Goal: Transaction & Acquisition: Download file/media

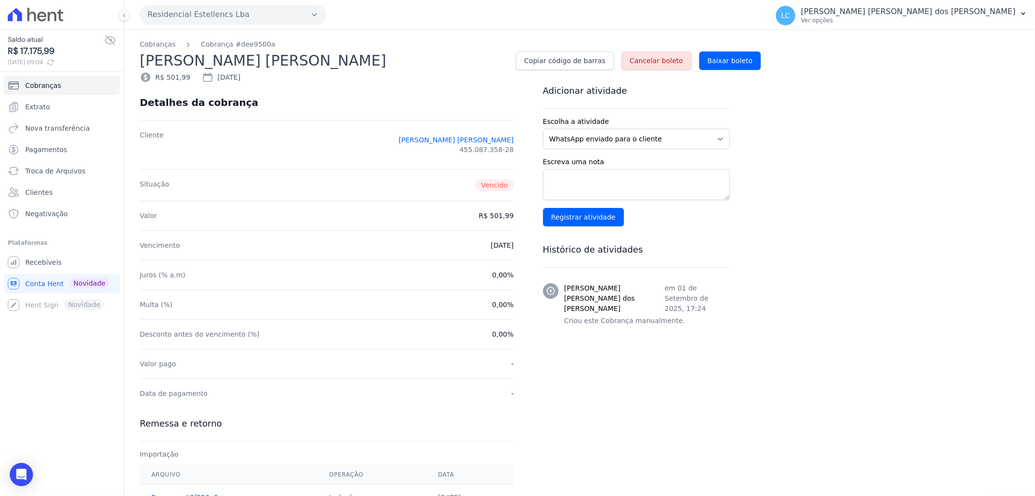
click at [39, 18] on icon at bounding box center [41, 17] width 9 height 10
click at [60, 17] on icon at bounding box center [60, 16] width 6 height 12
click at [57, 260] on link "Recebíveis" at bounding box center [62, 261] width 116 height 19
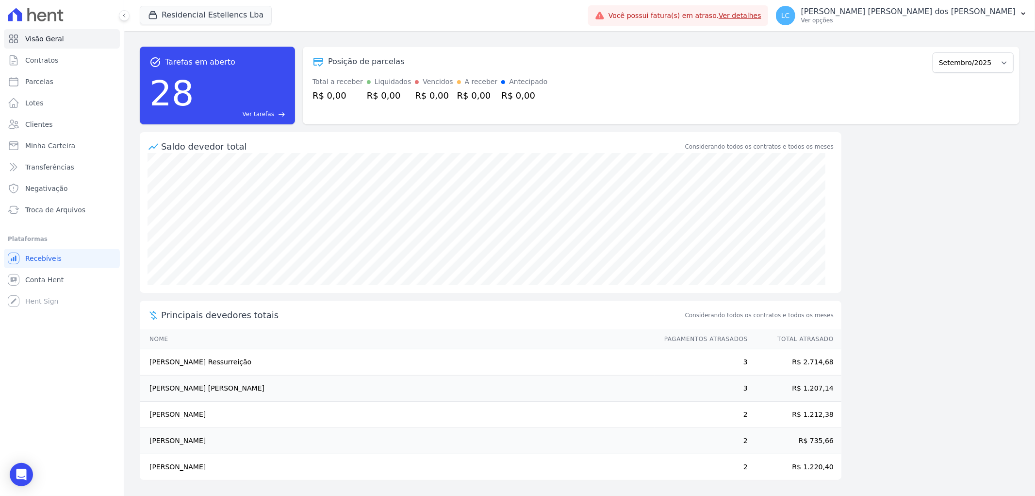
click at [42, 18] on icon at bounding box center [36, 15] width 56 height 14
click at [44, 18] on icon at bounding box center [36, 15] width 56 height 14
click at [193, 15] on button "Residencial Estellencs Lba" at bounding box center [206, 15] width 132 height 18
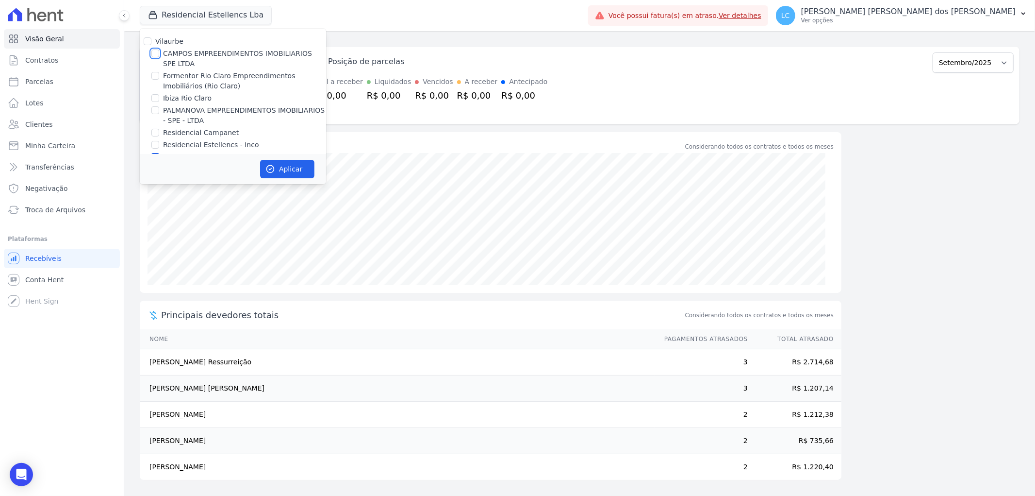
click at [153, 50] on input "CAMPOS EMPREENDIMENTOS IMOBILIARIOS SPE LTDA" at bounding box center [155, 54] width 8 height 8
checkbox input "true"
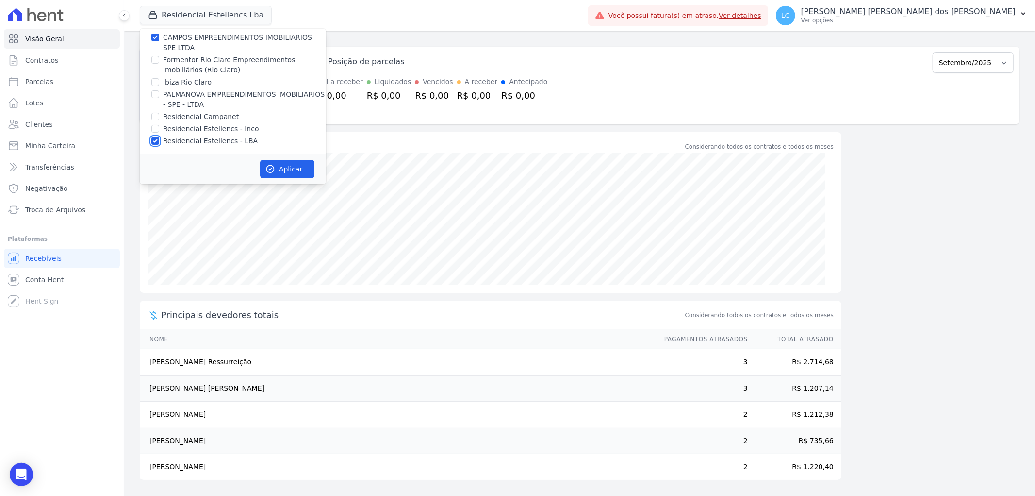
click at [157, 142] on input "Residencial Estellencs - LBA" at bounding box center [155, 141] width 8 height 8
checkbox input "false"
click at [305, 172] on button "Aplicar" at bounding box center [287, 169] width 54 height 18
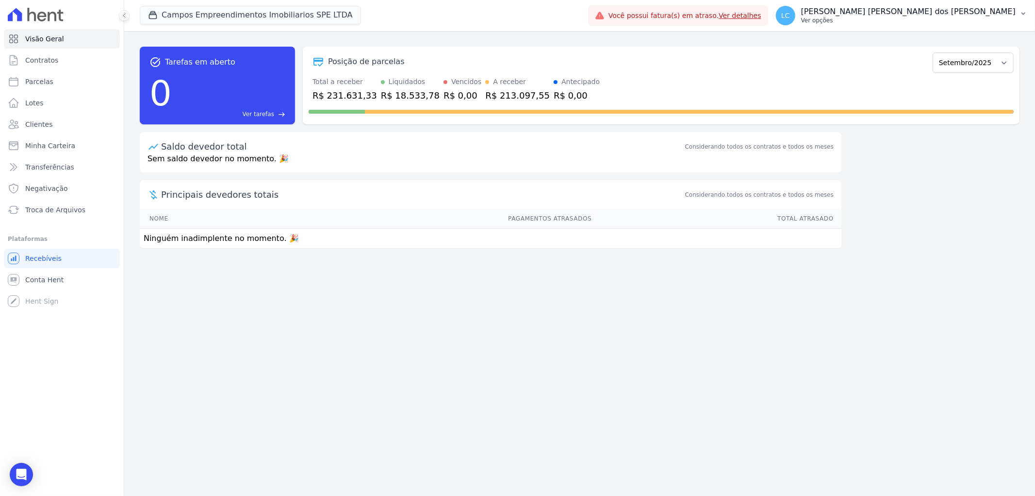
click at [795, 17] on span "LC" at bounding box center [785, 15] width 19 height 19
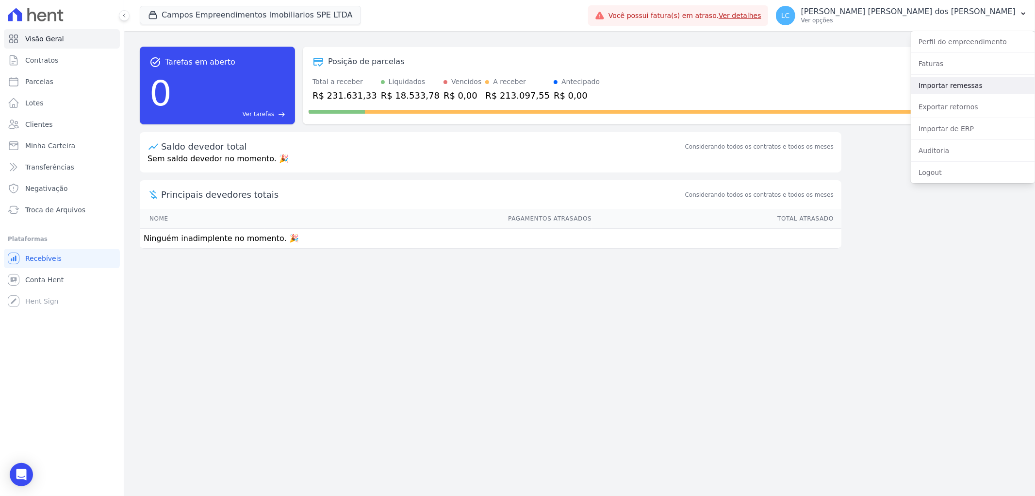
click at [964, 85] on link "Importar remessas" at bounding box center [973, 85] width 124 height 17
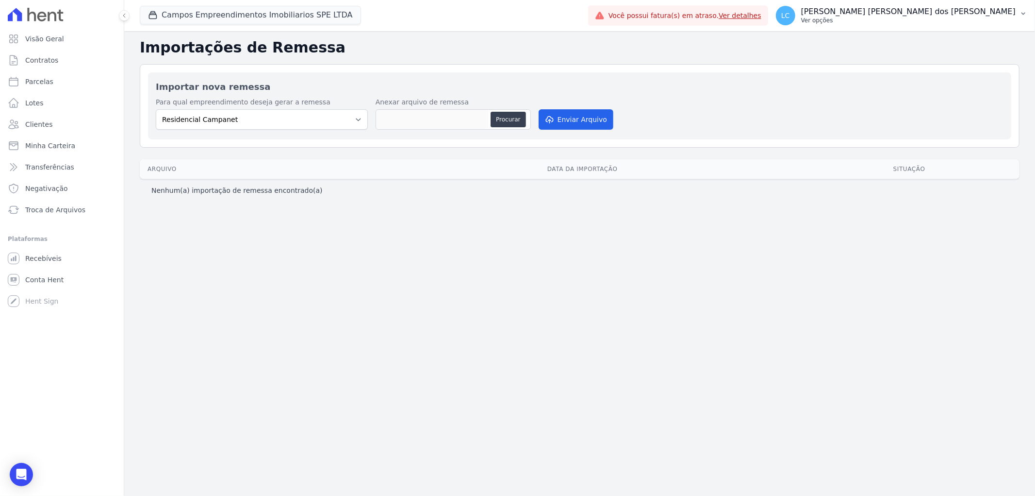
click at [795, 18] on span "LC" at bounding box center [785, 15] width 19 height 19
click at [950, 108] on link "Exportar retornos" at bounding box center [973, 106] width 124 height 17
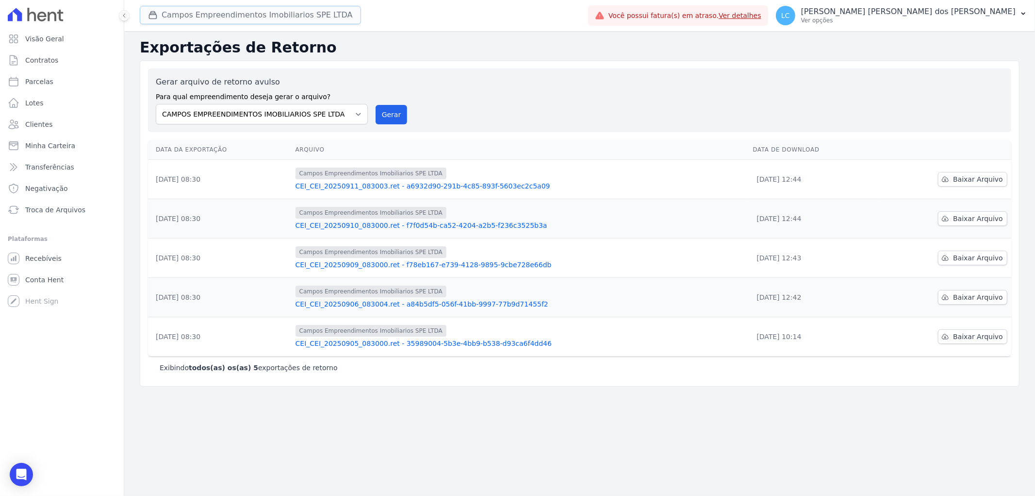
click at [230, 22] on button "Campos Empreendimentos Imobiliarios SPE LTDA" at bounding box center [250, 15] width 221 height 18
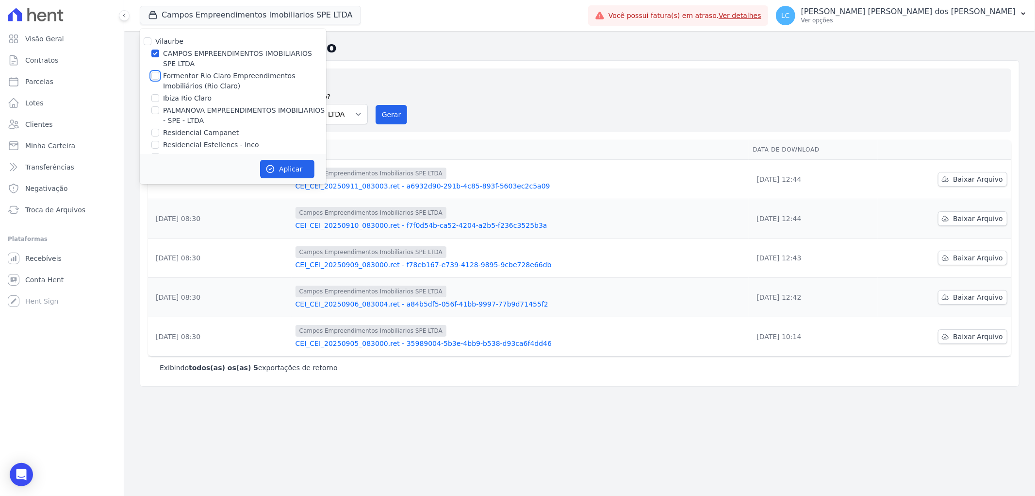
click at [154, 77] on input "Formentor Rio Claro Empreendimentos Imobiliários (Rio Claro)" at bounding box center [155, 76] width 8 height 8
checkbox input "true"
click at [159, 52] on div "CAMPOS EMPREENDIMENTOS IMOBILIARIOS SPE LTDA" at bounding box center [233, 59] width 186 height 20
click at [157, 56] on input "CAMPOS EMPREENDIMENTOS IMOBILIARIOS SPE LTDA" at bounding box center [155, 54] width 8 height 8
checkbox input "false"
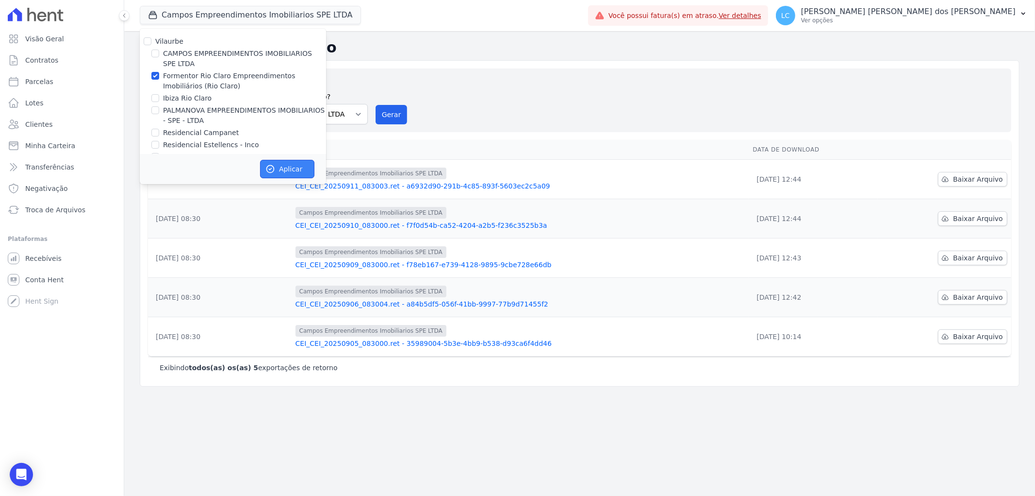
click at [277, 163] on button "Aplicar" at bounding box center [287, 169] width 54 height 18
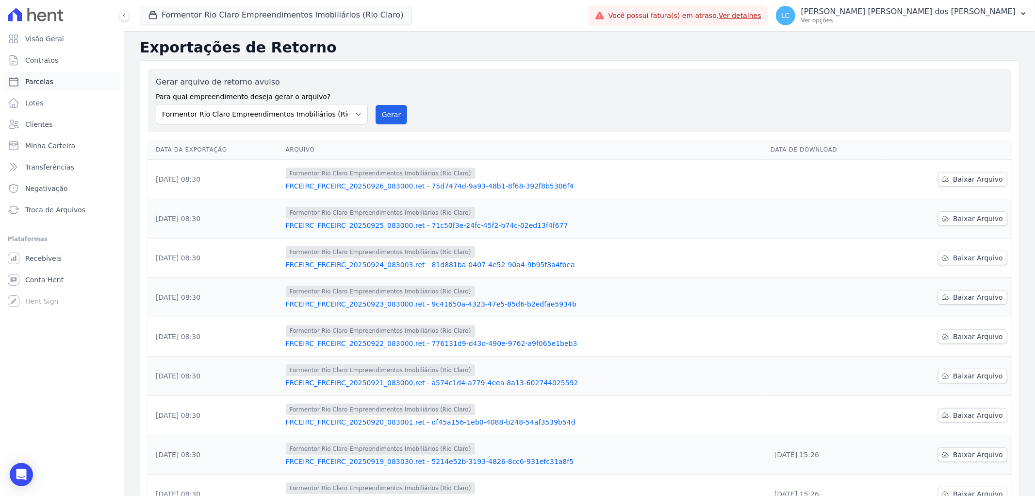
click at [51, 85] on link "Parcelas" at bounding box center [62, 81] width 116 height 19
select select
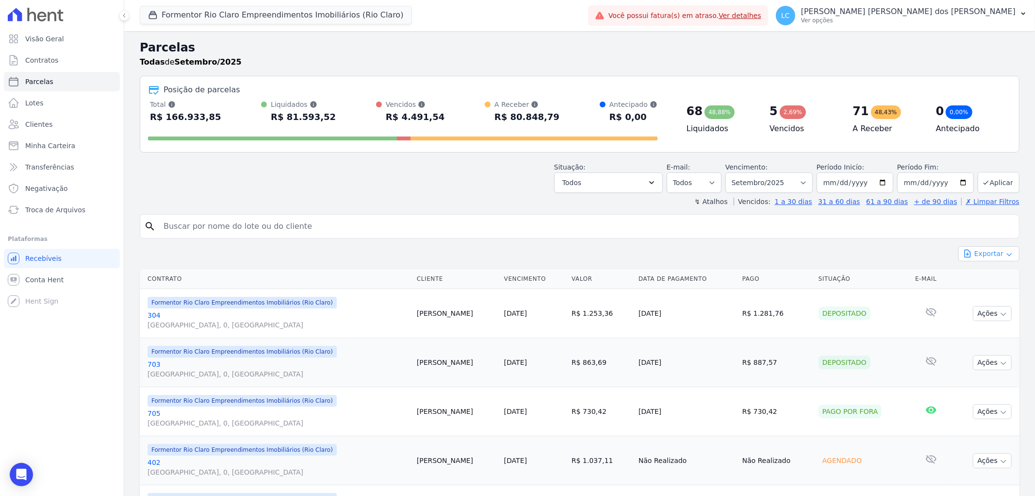
click at [974, 254] on button "Exportar" at bounding box center [989, 253] width 61 height 15
click at [979, 279] on span "Exportar PDF" at bounding box center [988, 277] width 51 height 10
click at [213, 15] on button "Formentor Rio Claro Empreendimentos Imobiliários (Rio Claro)" at bounding box center [276, 15] width 272 height 18
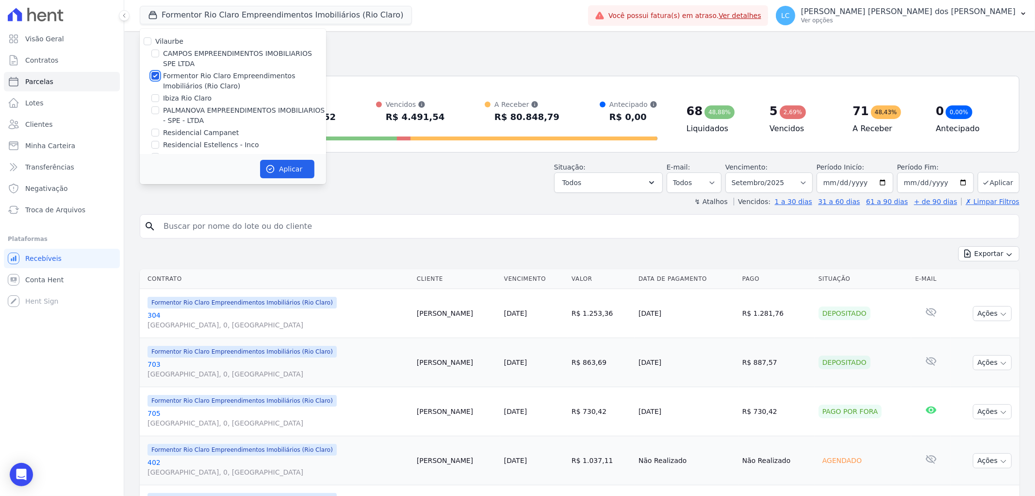
click at [152, 76] on input "Formentor Rio Claro Empreendimentos Imobiliários (Rio Claro)" at bounding box center [155, 76] width 8 height 8
checkbox input "false"
click at [153, 98] on input "Ibiza Rio Claro" at bounding box center [155, 98] width 8 height 8
checkbox input "true"
click at [289, 172] on button "Aplicar" at bounding box center [287, 169] width 54 height 18
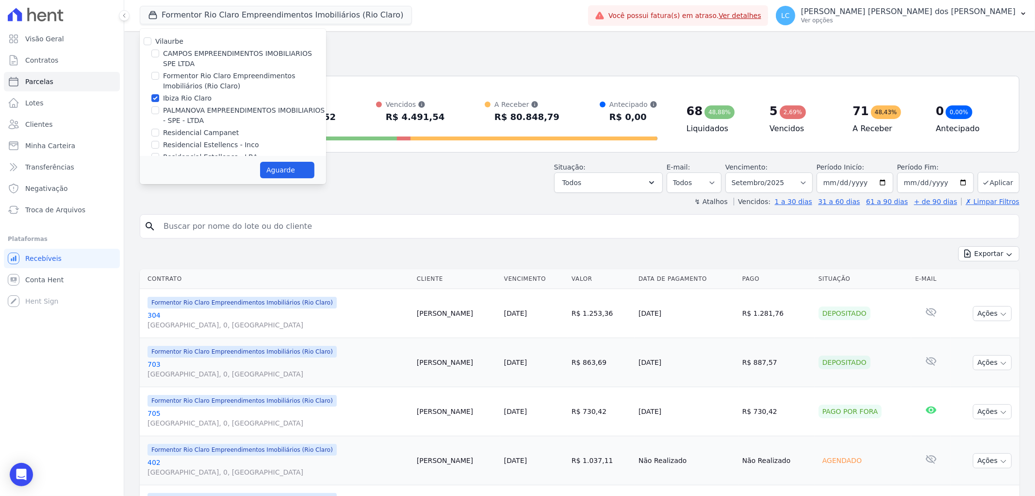
select select
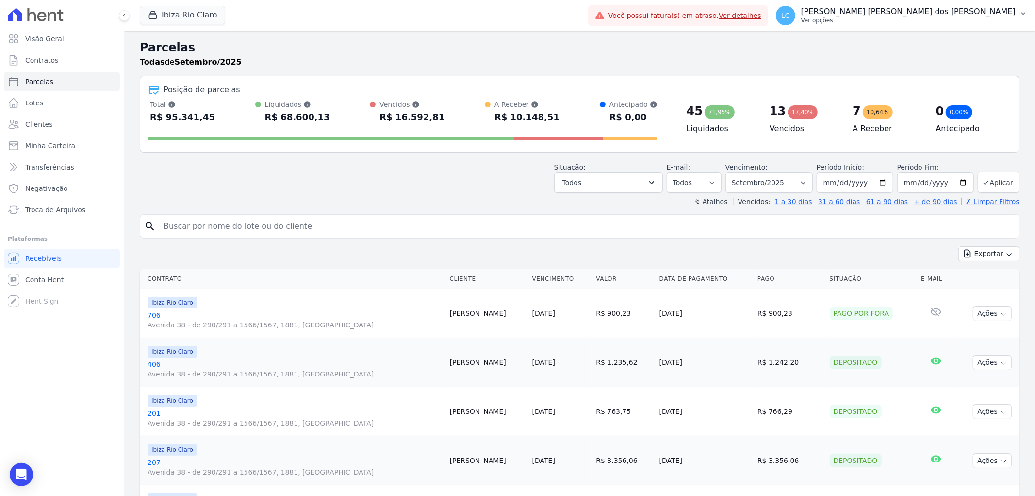
click at [790, 15] on span "LC" at bounding box center [785, 15] width 9 height 7
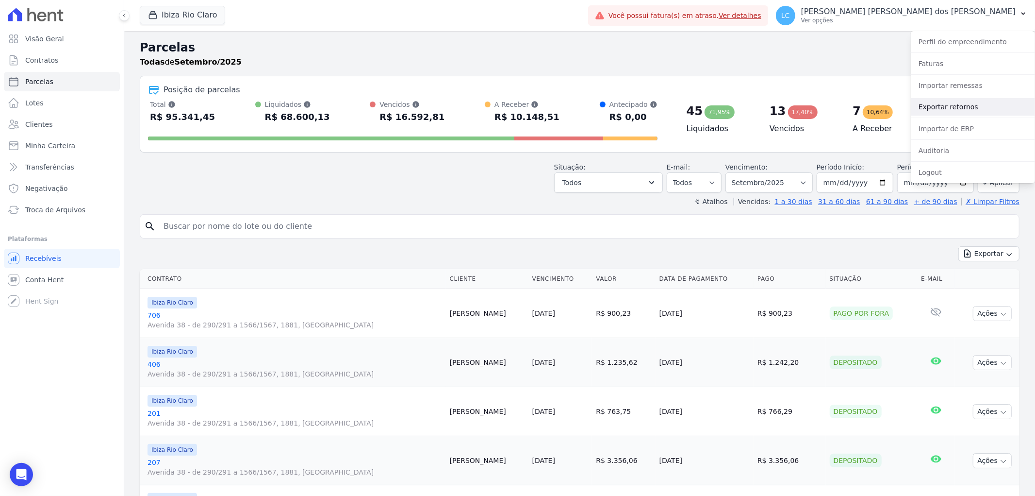
click at [970, 109] on link "Exportar retornos" at bounding box center [973, 106] width 124 height 17
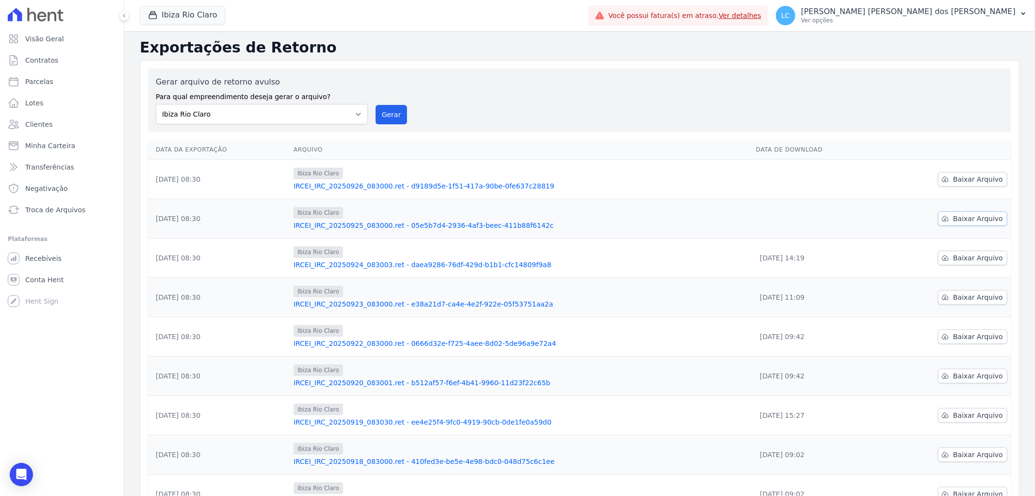
click at [963, 220] on span "Baixar Arquivo" at bounding box center [978, 219] width 50 height 10
click at [962, 179] on span "Baixar Arquivo" at bounding box center [978, 179] width 50 height 10
click at [186, 16] on button "Ibiza Rio Claro" at bounding box center [182, 15] width 85 height 18
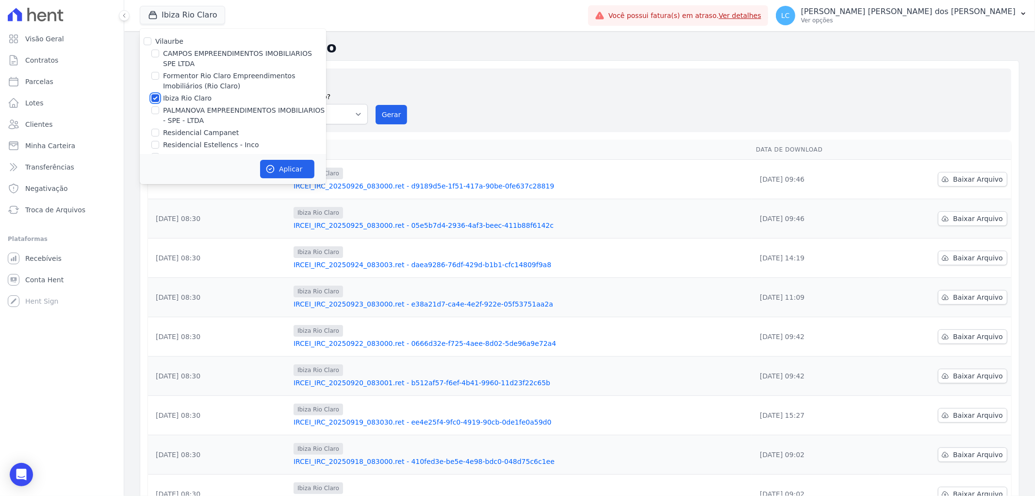
click at [153, 99] on input "Ibiza Rio Claro" at bounding box center [155, 98] width 8 height 8
checkbox input "false"
click at [154, 109] on input "PALMANOVA EMPREENDIMENTOS IMOBILIARIOS - SPE - LTDA" at bounding box center [155, 110] width 8 height 8
checkbox input "true"
click at [283, 173] on button "Aplicar" at bounding box center [287, 169] width 54 height 18
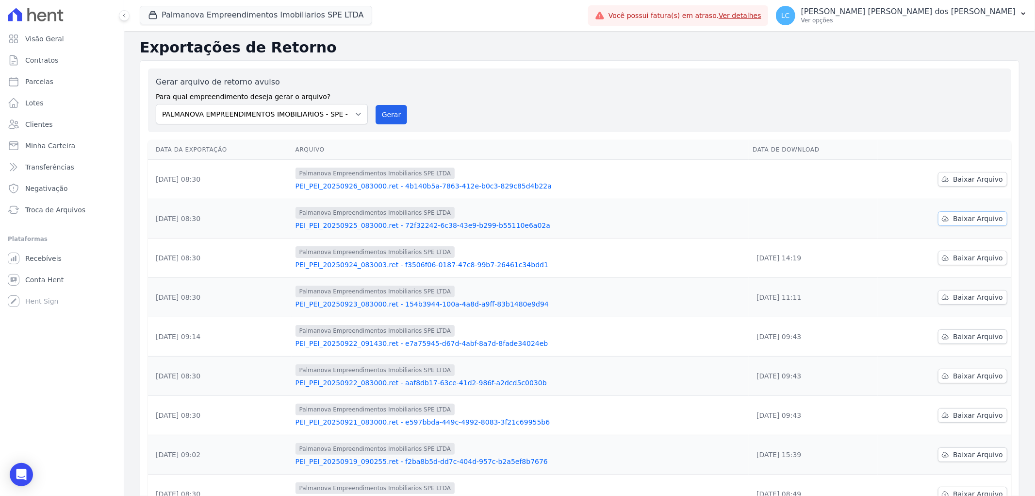
click at [972, 216] on span "Baixar Arquivo" at bounding box center [978, 219] width 50 height 10
click at [966, 177] on span "Baixar Arquivo" at bounding box center [978, 179] width 50 height 10
click at [259, 17] on button "Palmanova Empreendimentos Imobiliarios SPE LTDA" at bounding box center [256, 15] width 232 height 18
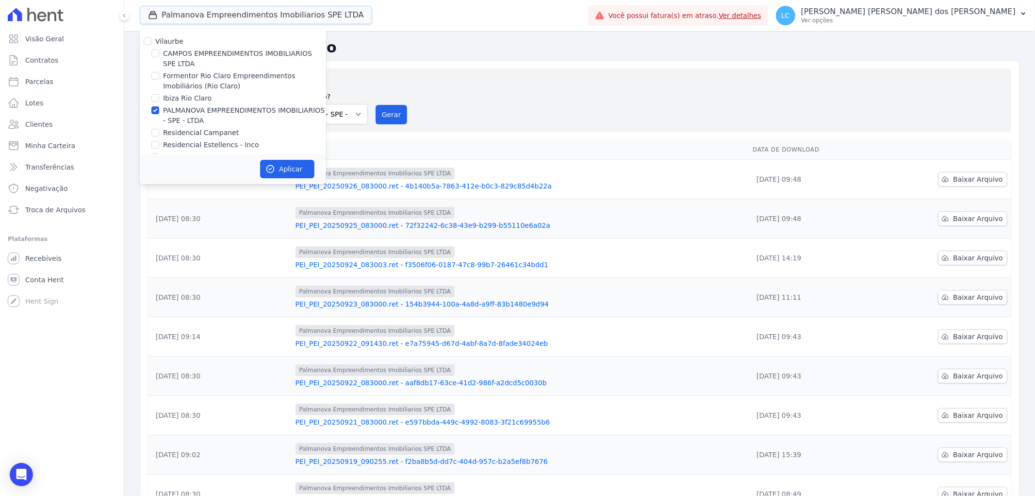
scroll to position [16, 0]
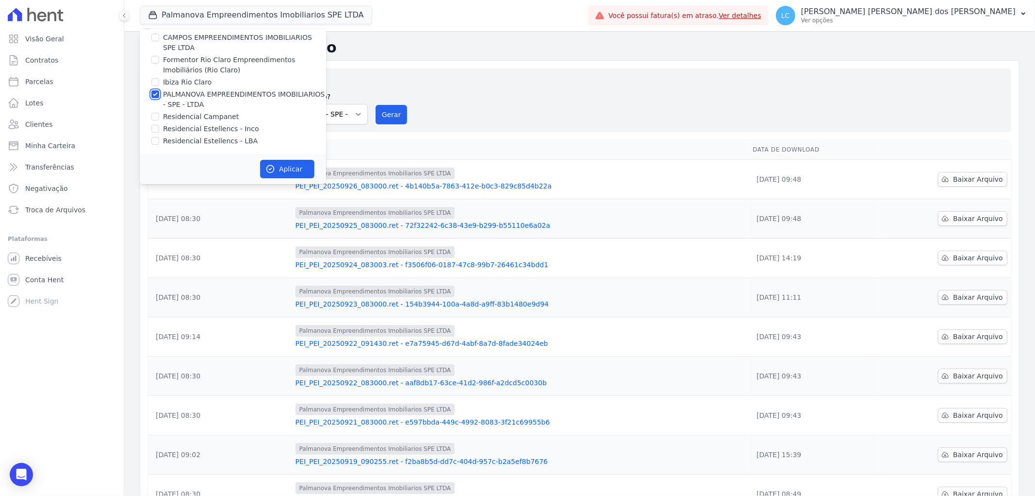
click at [152, 93] on input "PALMANOVA EMPREENDIMENTOS IMOBILIARIOS - SPE - LTDA" at bounding box center [155, 94] width 8 height 8
checkbox input "false"
click at [153, 116] on input "Residencial Campanet" at bounding box center [155, 117] width 8 height 8
checkbox input "true"
click at [273, 167] on icon "button" at bounding box center [270, 168] width 7 height 7
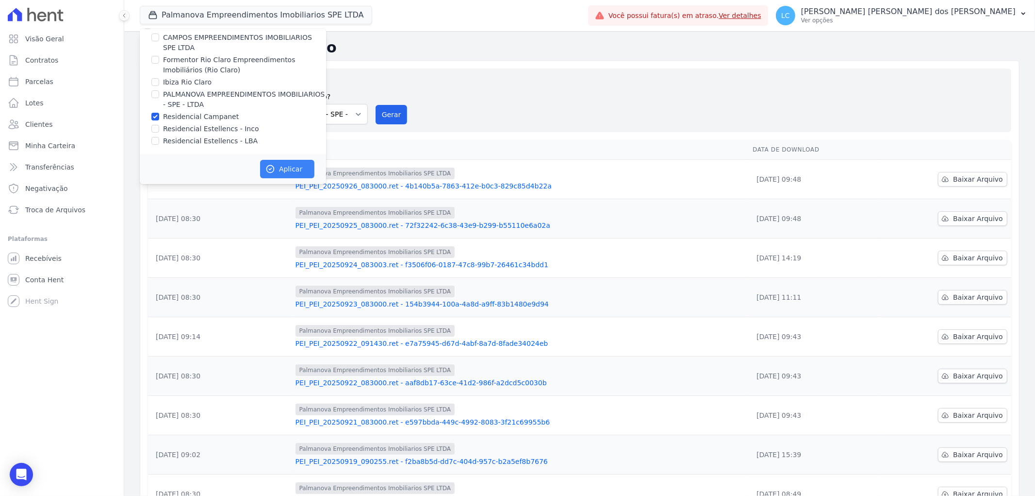
scroll to position [14, 0]
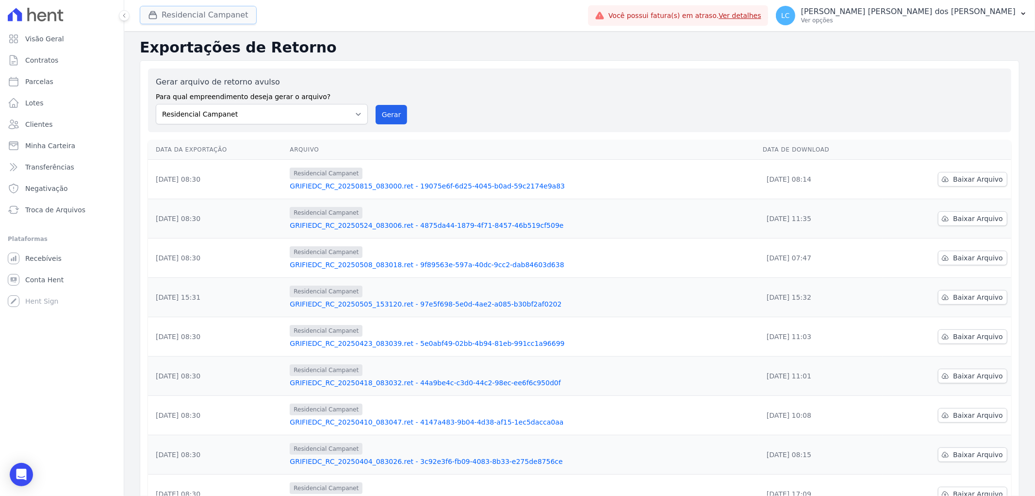
click at [203, 15] on button "Residencial Campanet" at bounding box center [198, 15] width 117 height 18
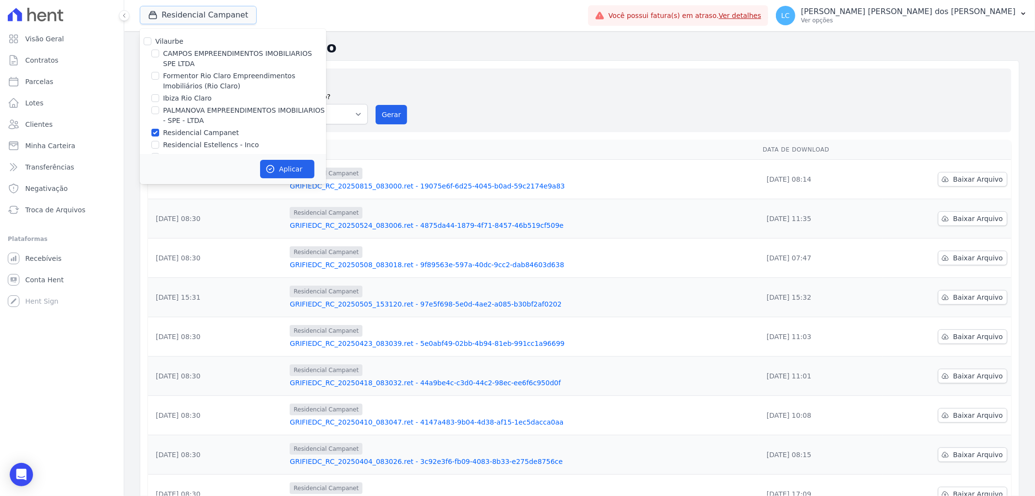
scroll to position [16, 0]
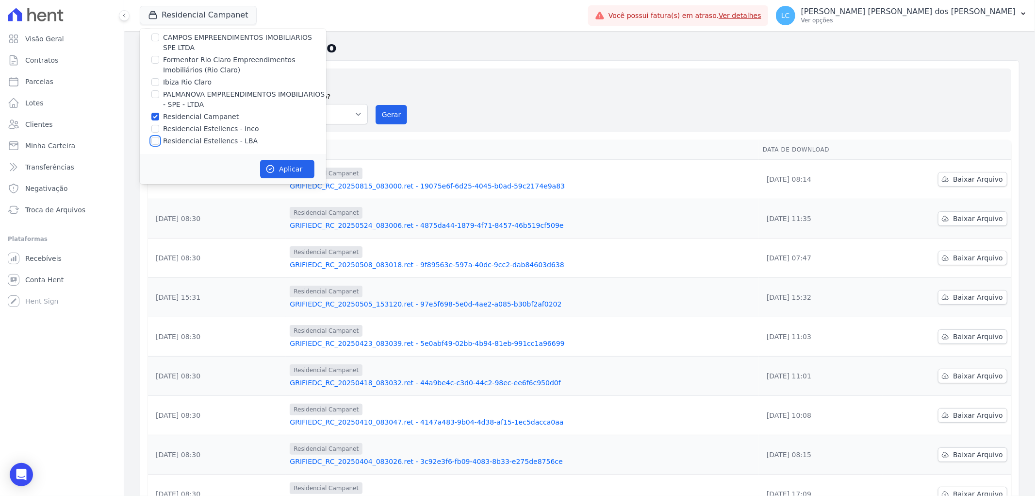
click at [154, 142] on input "Residencial Estellencs - LBA" at bounding box center [155, 141] width 8 height 8
checkbox input "true"
click at [155, 116] on input "Residencial Campanet" at bounding box center [155, 117] width 8 height 8
checkbox input "false"
click at [288, 169] on button "Aplicar" at bounding box center [287, 169] width 54 height 18
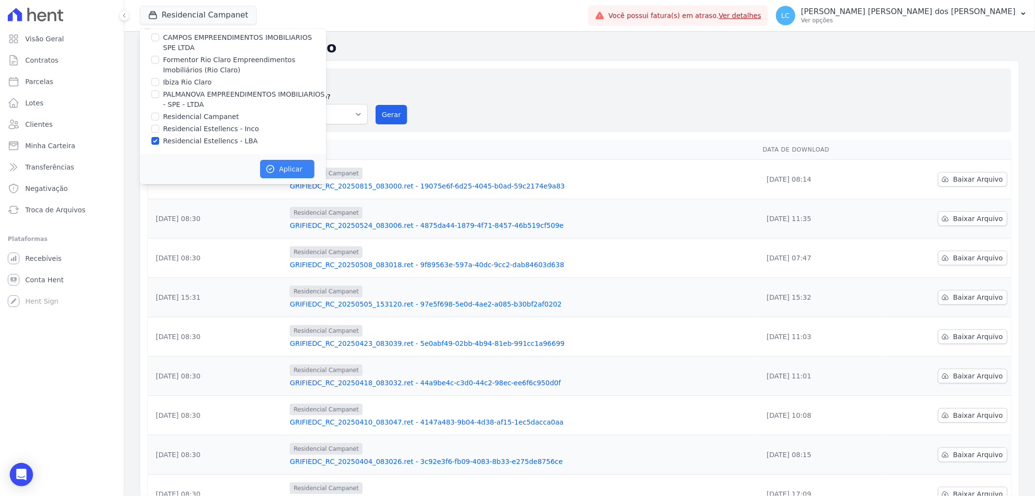
scroll to position [14, 0]
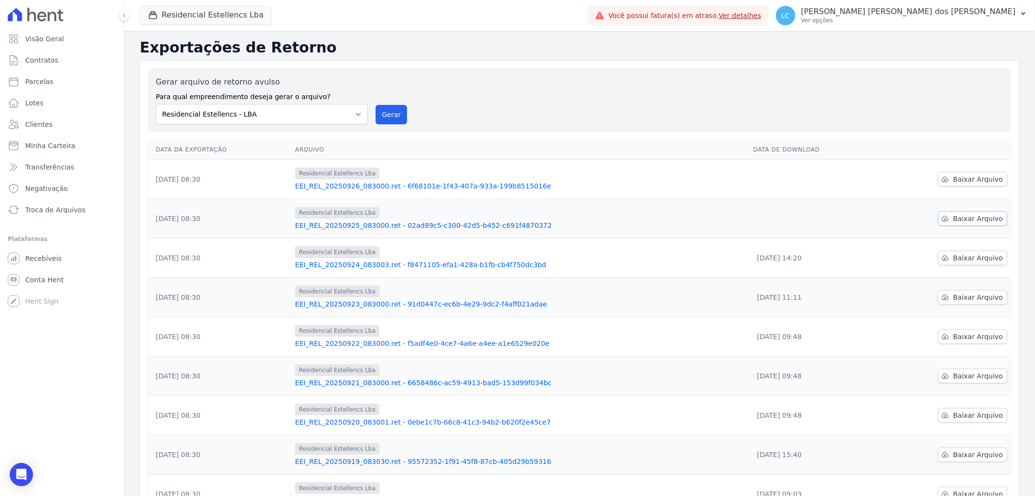
click at [953, 219] on span "Baixar Arquivo" at bounding box center [978, 219] width 50 height 10
click at [959, 182] on span "Baixar Arquivo" at bounding box center [978, 179] width 50 height 10
